Goal: Use online tool/utility: Utilize a website feature to perform a specific function

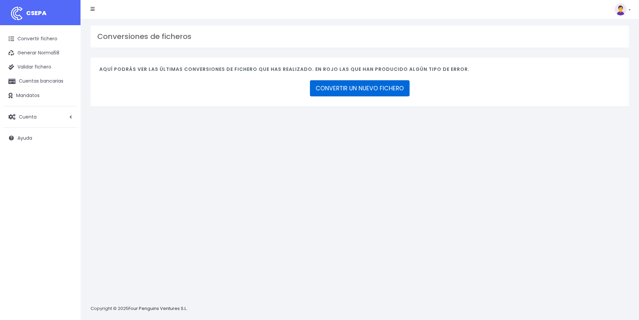
click at [385, 90] on link "CONVERTIR UN NUEVO FICHERO" at bounding box center [360, 88] width 100 height 16
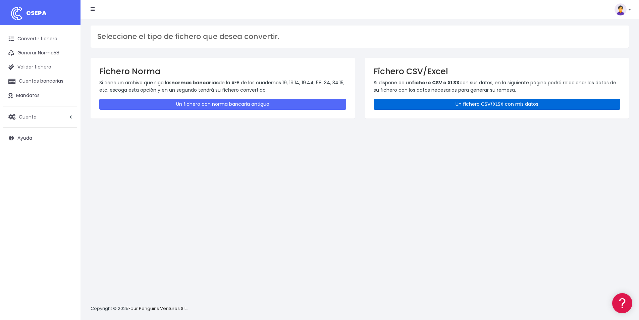
click at [501, 101] on link "Un fichero CSV/XLSX con mis datos" at bounding box center [497, 104] width 247 height 11
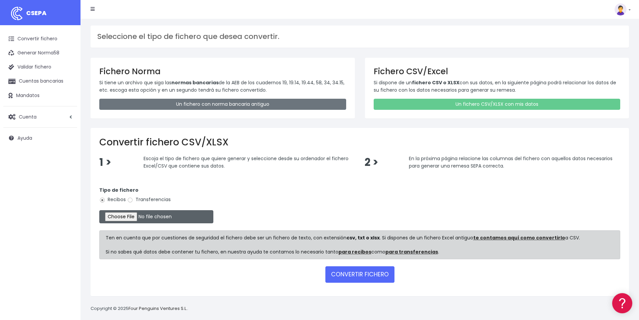
click at [135, 218] on input "file" at bounding box center [156, 216] width 114 height 13
type input "C:\fakepath\COBROS 07-10-25.xlsx"
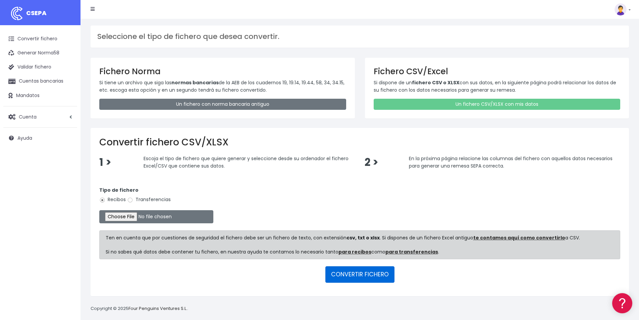
click at [362, 275] on button "CONVERTIR FICHERO" at bounding box center [360, 274] width 69 height 16
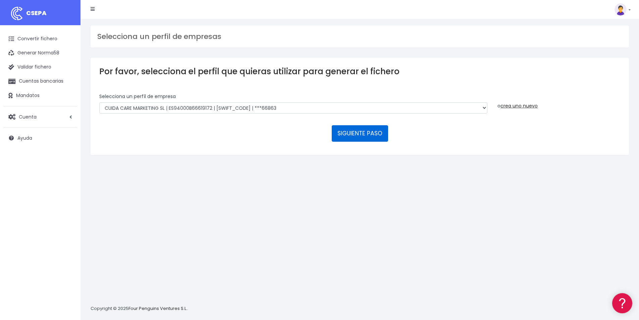
click at [356, 134] on button "SIGUIENTE PASO" at bounding box center [360, 133] width 56 height 16
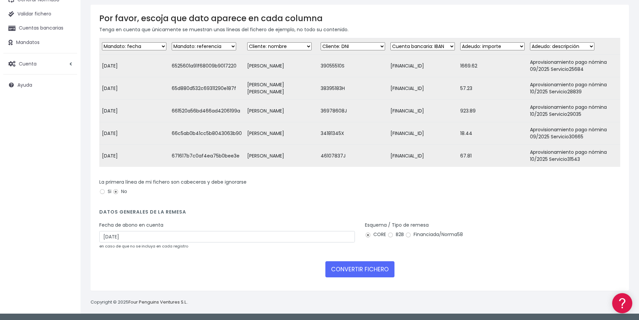
scroll to position [58, 0]
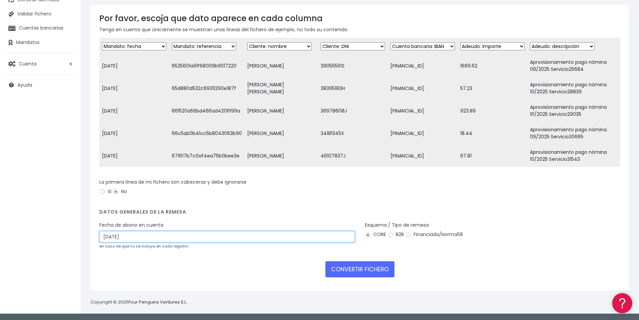
click at [139, 235] on input "09/10/2025" at bounding box center [227, 236] width 256 height 11
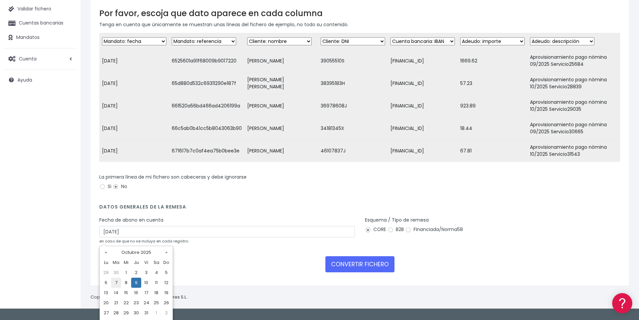
click at [115, 284] on td "7" at bounding box center [116, 283] width 10 height 10
type input "07/10/2025"
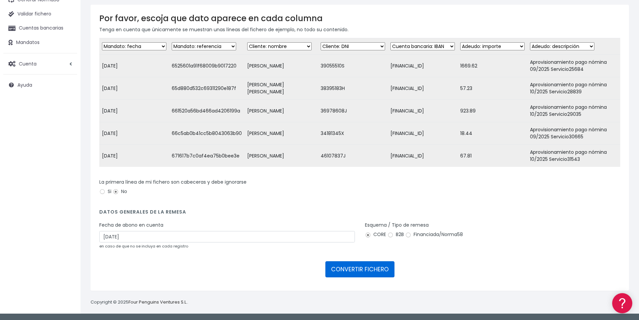
click at [368, 270] on button "CONVERTIR FICHERO" at bounding box center [360, 269] width 69 height 16
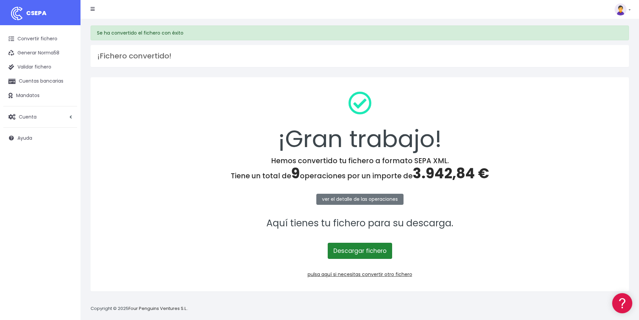
click at [375, 249] on link "Descargar fichero" at bounding box center [360, 251] width 64 height 16
click at [453, 177] on span "3.942,84 €" at bounding box center [451, 173] width 77 height 20
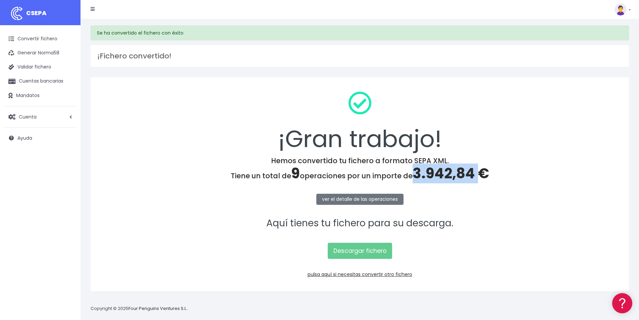
click at [453, 177] on span "3.942,84 €" at bounding box center [451, 173] width 77 height 20
copy span "3.942,84"
click at [371, 275] on link "pulsa aquí si necesitas convertir otro fichero" at bounding box center [360, 274] width 105 height 7
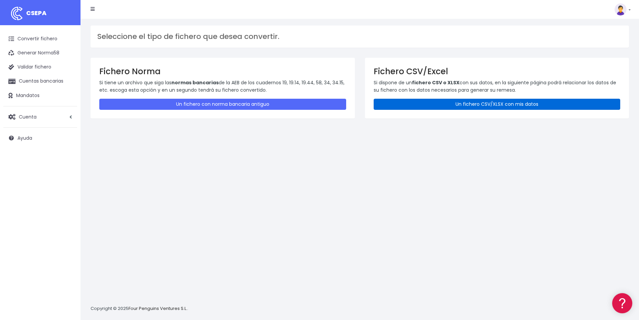
click at [493, 105] on link "Un fichero CSV/XLSX con mis datos" at bounding box center [497, 104] width 247 height 11
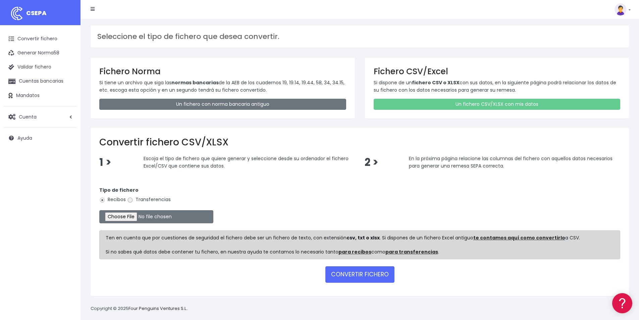
click at [131, 199] on input "Transferencias" at bounding box center [130, 200] width 6 height 6
radio input "true"
click at [148, 215] on input "file" at bounding box center [156, 216] width 114 height 13
type input "C:\fakepath\PAGOS 07-10-25.xlsx"
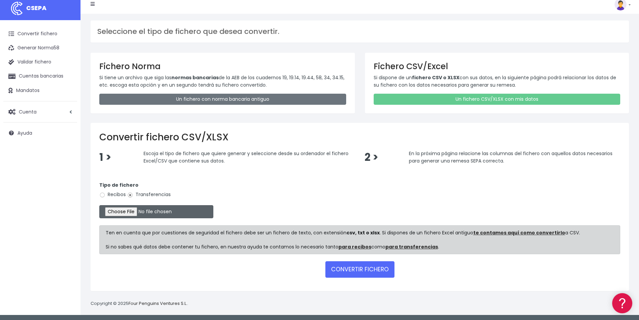
scroll to position [6, 0]
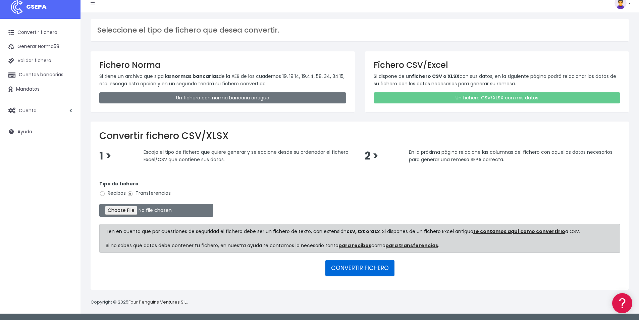
click at [368, 266] on button "CONVERTIR FICHERO" at bounding box center [360, 268] width 69 height 16
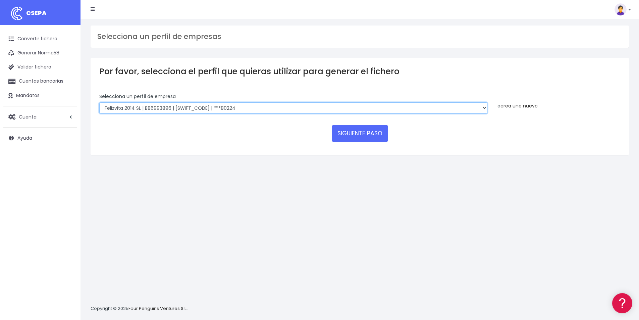
click at [241, 106] on select "Felizvita 2014 SL | B86993896 | CAIXESBBXXX | ***80224 Assisvita Asistencia S.L…" at bounding box center [293, 107] width 388 height 11
select select "1686"
click at [99, 102] on select "Felizvita 2014 SL | B86993896 | CAIXESBBXXX | ***80224 Assisvita Asistencia S.L…" at bounding box center [293, 107] width 388 height 11
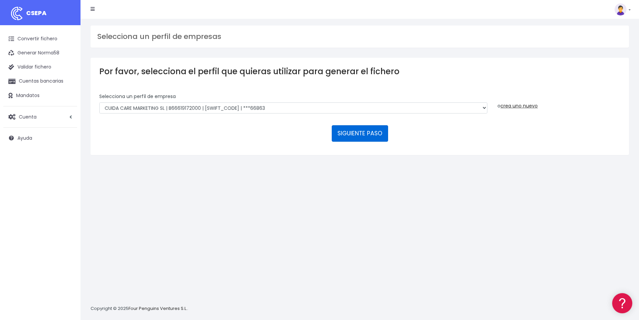
click at [363, 133] on button "SIGUIENTE PASO" at bounding box center [360, 133] width 56 height 16
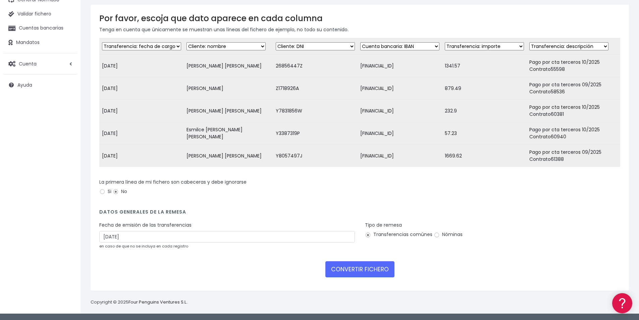
scroll to position [58, 0]
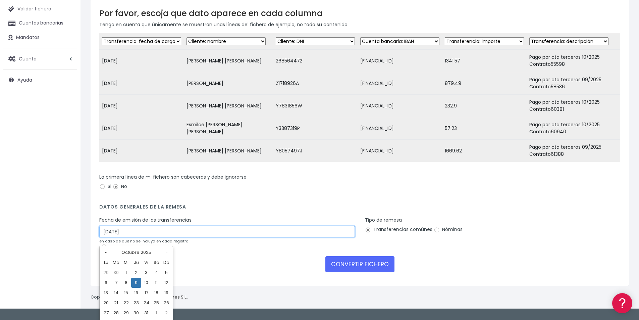
click at [132, 236] on input "09/10/2025" at bounding box center [227, 231] width 256 height 11
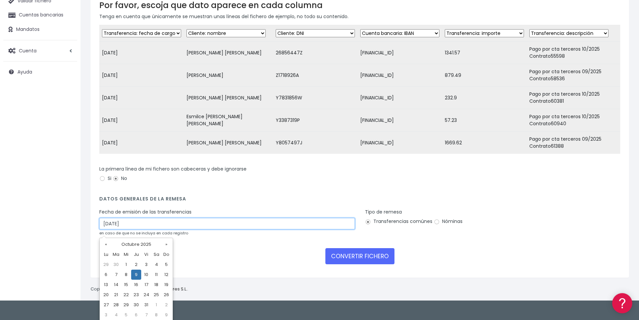
scroll to position [68, 0]
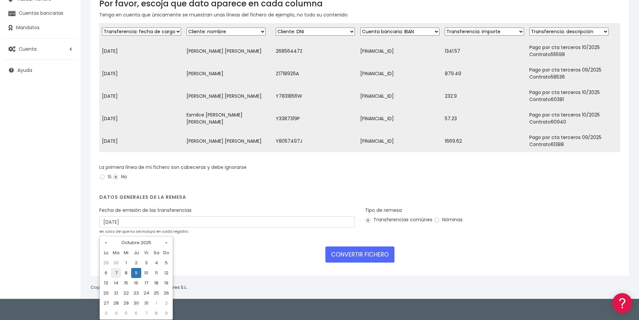
click at [116, 272] on td "7" at bounding box center [116, 273] width 10 height 10
type input "07/10/2025"
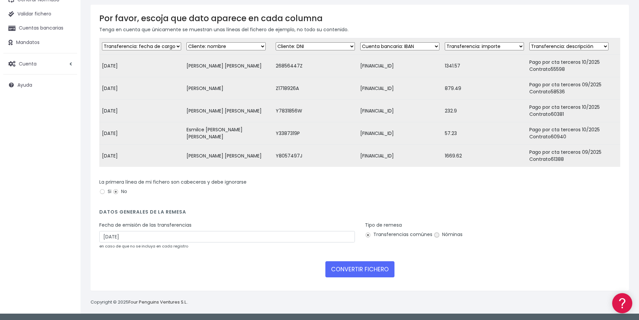
click at [437, 232] on input "Nóminas" at bounding box center [437, 235] width 6 height 6
radio input "true"
click at [359, 270] on button "CONVERTIR FICHERO" at bounding box center [360, 269] width 69 height 16
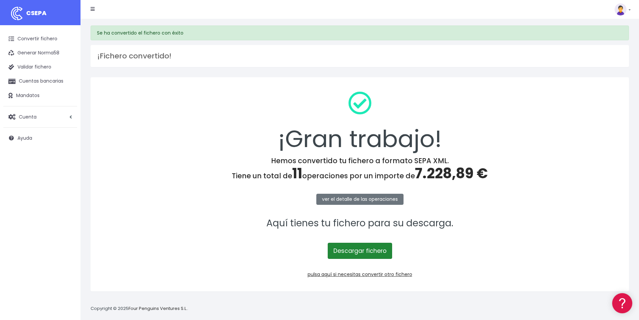
click at [361, 251] on link "Descargar fichero" at bounding box center [360, 251] width 64 height 16
click at [440, 173] on span "7.228,89 €" at bounding box center [451, 173] width 73 height 20
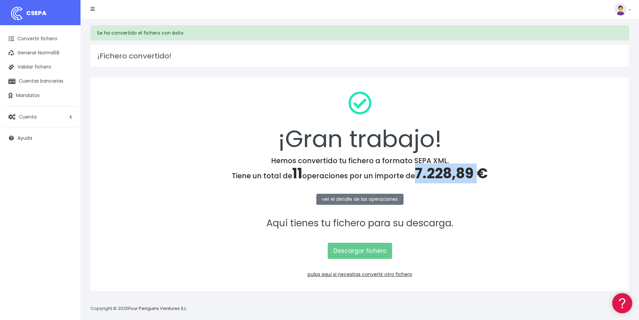
click at [440, 173] on span "7.228,89 €" at bounding box center [451, 173] width 73 height 20
copy span "7.228,89"
